Goal: Find specific page/section: Find specific page/section

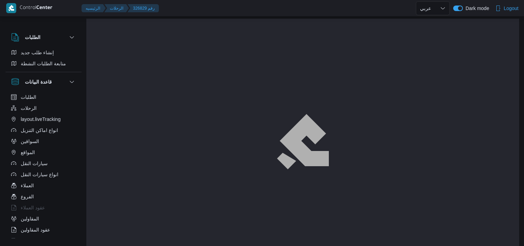
select select "ar"
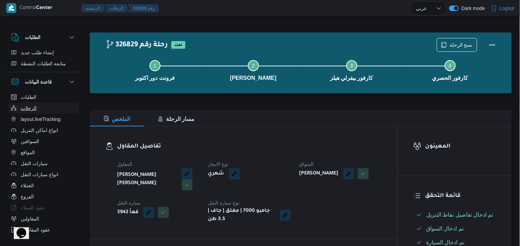
click at [52, 108] on button "الرحلات" at bounding box center [43, 108] width 70 height 11
select select "ar"
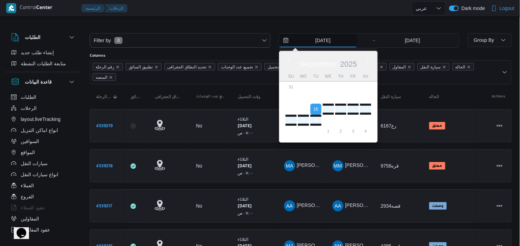
click at [321, 40] on input "[DATE]" at bounding box center [318, 40] width 78 height 14
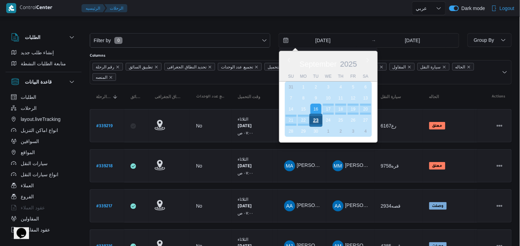
click at [316, 121] on div "23" at bounding box center [315, 120] width 13 height 13
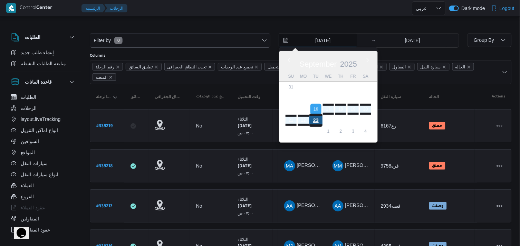
type input "[DATE]"
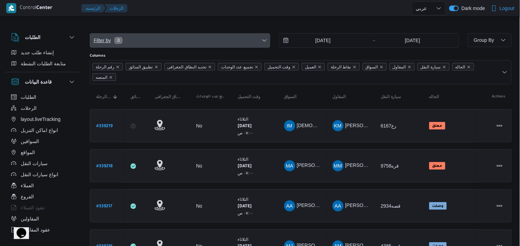
click at [230, 37] on span "Filter by 0" at bounding box center [180, 40] width 180 height 14
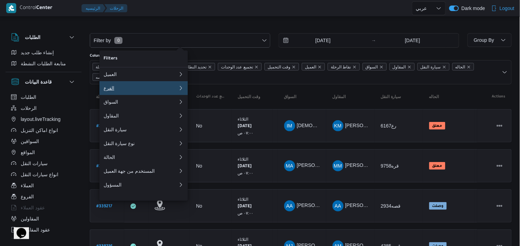
click at [147, 91] on div "الفرع" at bounding box center [141, 88] width 75 height 6
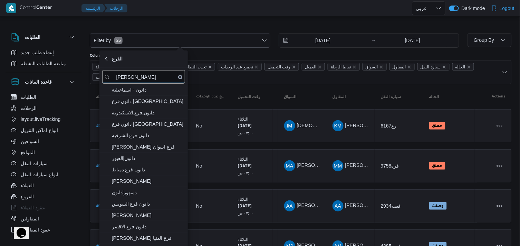
type input "[PERSON_NAME]"
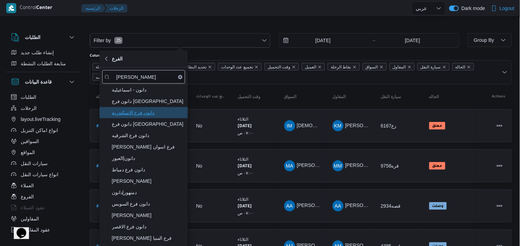
click at [174, 109] on span "دانون فرع الاسكندريه" at bounding box center [148, 112] width 72 height 8
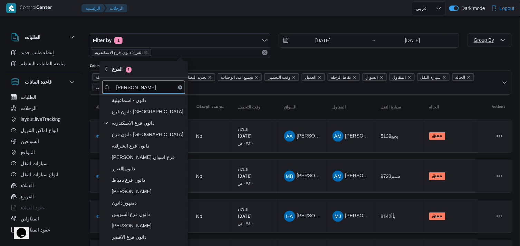
click at [482, 42] on span "Group By" at bounding box center [484, 40] width 20 height 6
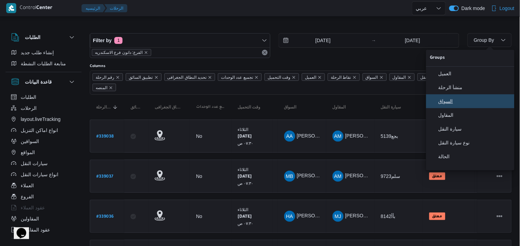
click at [469, 101] on span "السواق" at bounding box center [474, 101] width 72 height 6
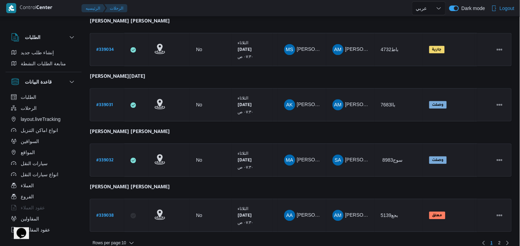
scroll to position [438, 0]
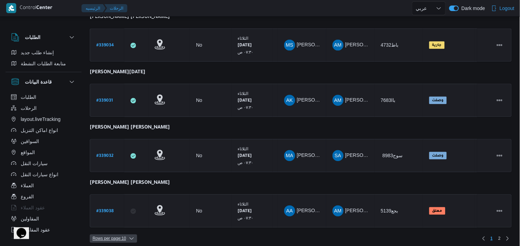
click at [104, 234] on span "Rows per page : 10" at bounding box center [109, 238] width 33 height 8
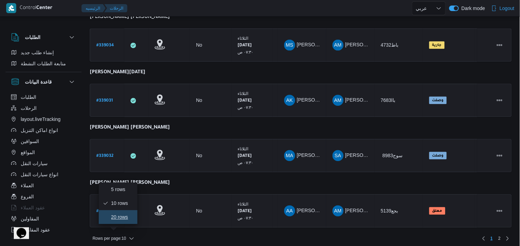
click at [109, 220] on span "20 rows" at bounding box center [118, 217] width 30 height 6
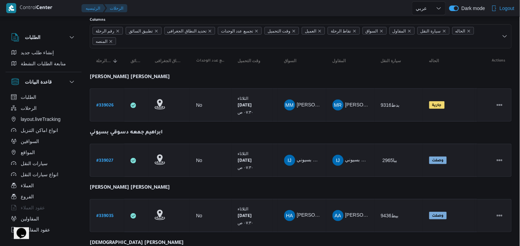
scroll to position [5, 0]
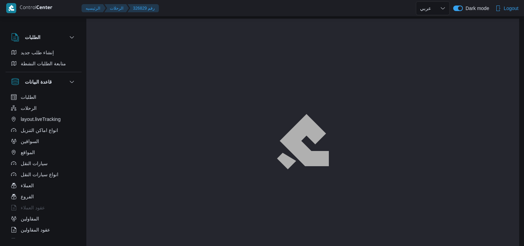
select select "ar"
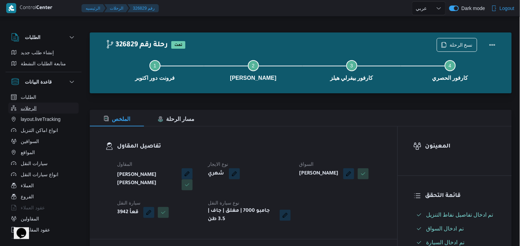
click at [29, 110] on span "الرحلات" at bounding box center [29, 108] width 16 height 8
select select "ar"
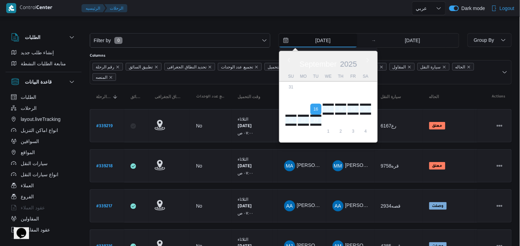
click at [311, 45] on input "[DATE]" at bounding box center [318, 40] width 78 height 14
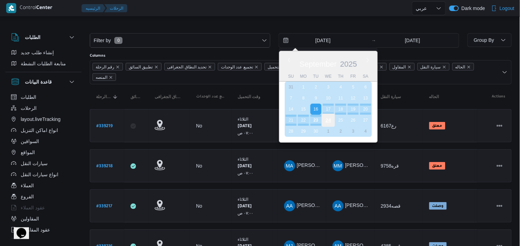
click at [327, 119] on div "24" at bounding box center [328, 120] width 13 height 13
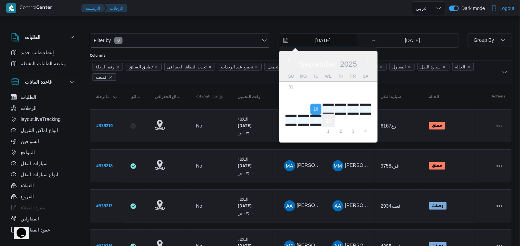
type input "24/9/2025"
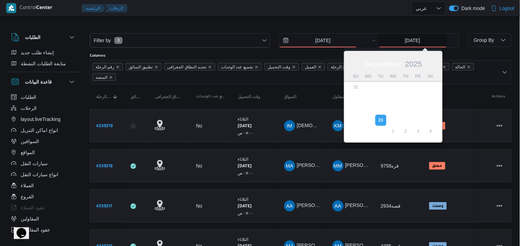
click at [395, 40] on input "[DATE]" at bounding box center [412, 40] width 69 height 14
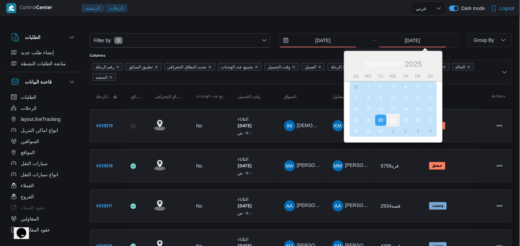
click at [392, 118] on div "24" at bounding box center [392, 120] width 13 height 13
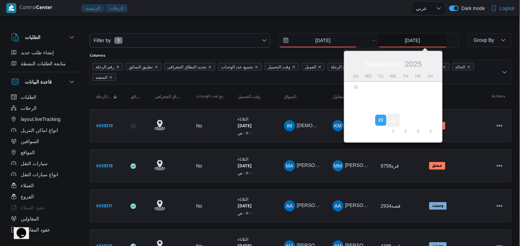
type input "24/9/2025"
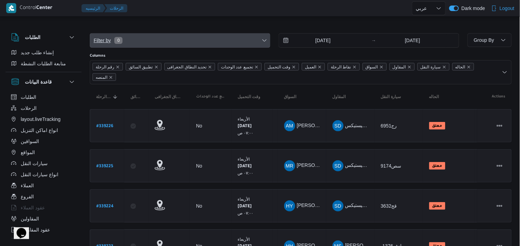
click at [247, 38] on span "Filter by 0" at bounding box center [180, 40] width 180 height 14
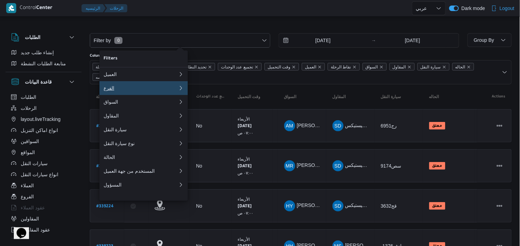
click at [174, 94] on button "الفرع" at bounding box center [143, 88] width 88 height 14
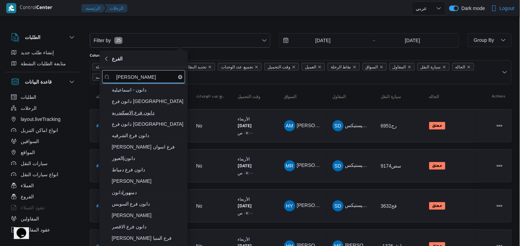
type input "[PERSON_NAME]"
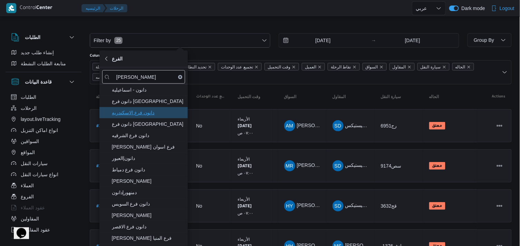
click at [170, 108] on span "دانون فرع الاسكندريه" at bounding box center [143, 112] width 83 height 11
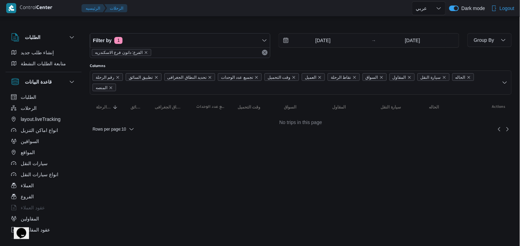
click at [170, 19] on div "Filter by 1 الفرع: دانون فرع الاسكندريه 24/9/2025 → 24/9/2025 Group By Columns …" at bounding box center [256, 80] width 520 height 124
click at [323, 61] on div "Filter by 1 الفرع: دانون فرع الاسكندريه 24/9/2025 → 24/9/2025" at bounding box center [276, 45] width 381 height 33
